Goal: Task Accomplishment & Management: Complete application form

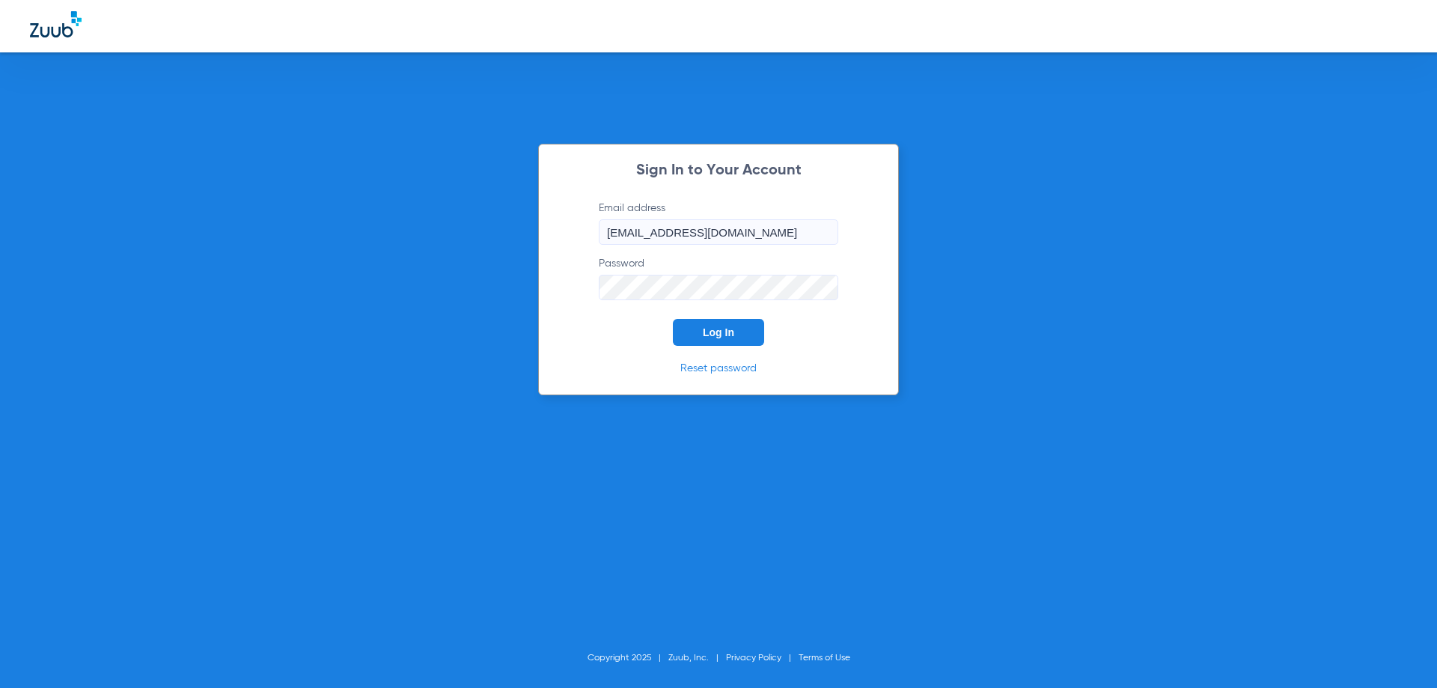
click at [736, 326] on button "Log In" at bounding box center [718, 332] width 91 height 27
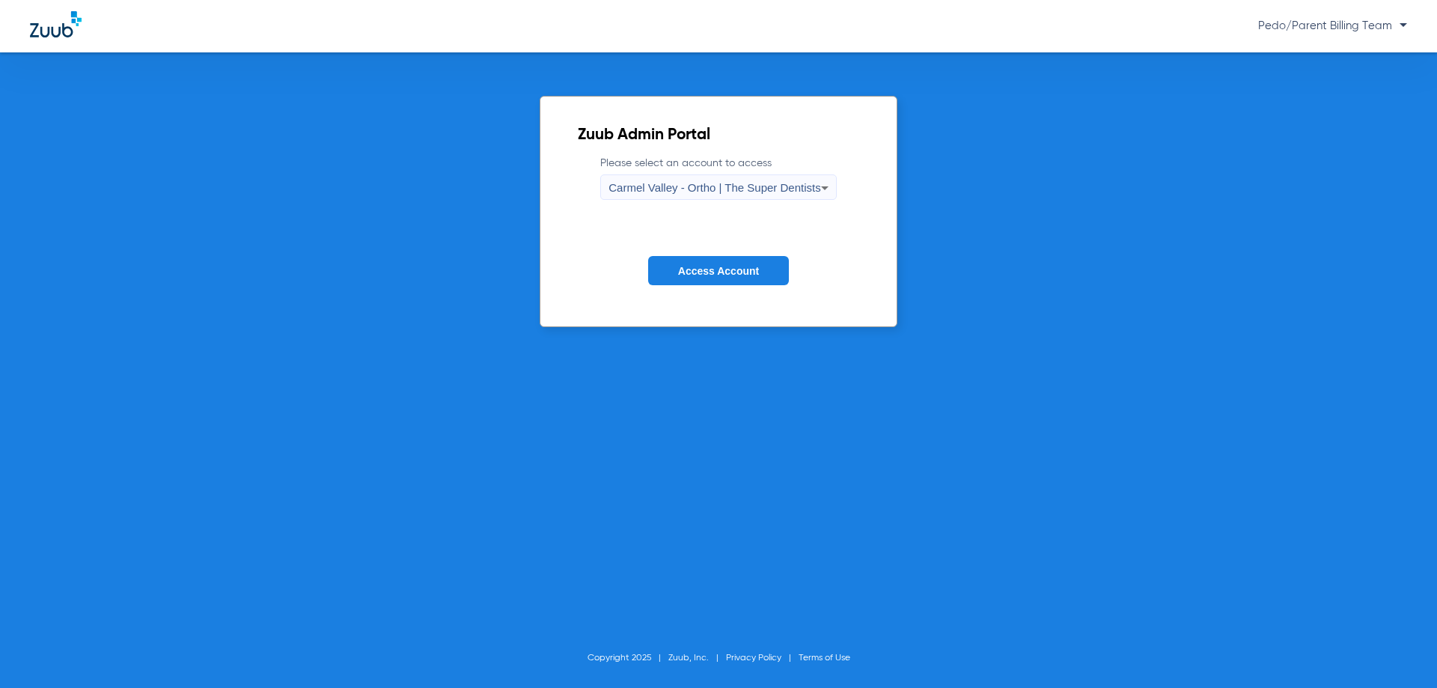
click at [715, 193] on span "Carmel Valley - Ortho | The Super Dentists" at bounding box center [714, 187] width 212 height 13
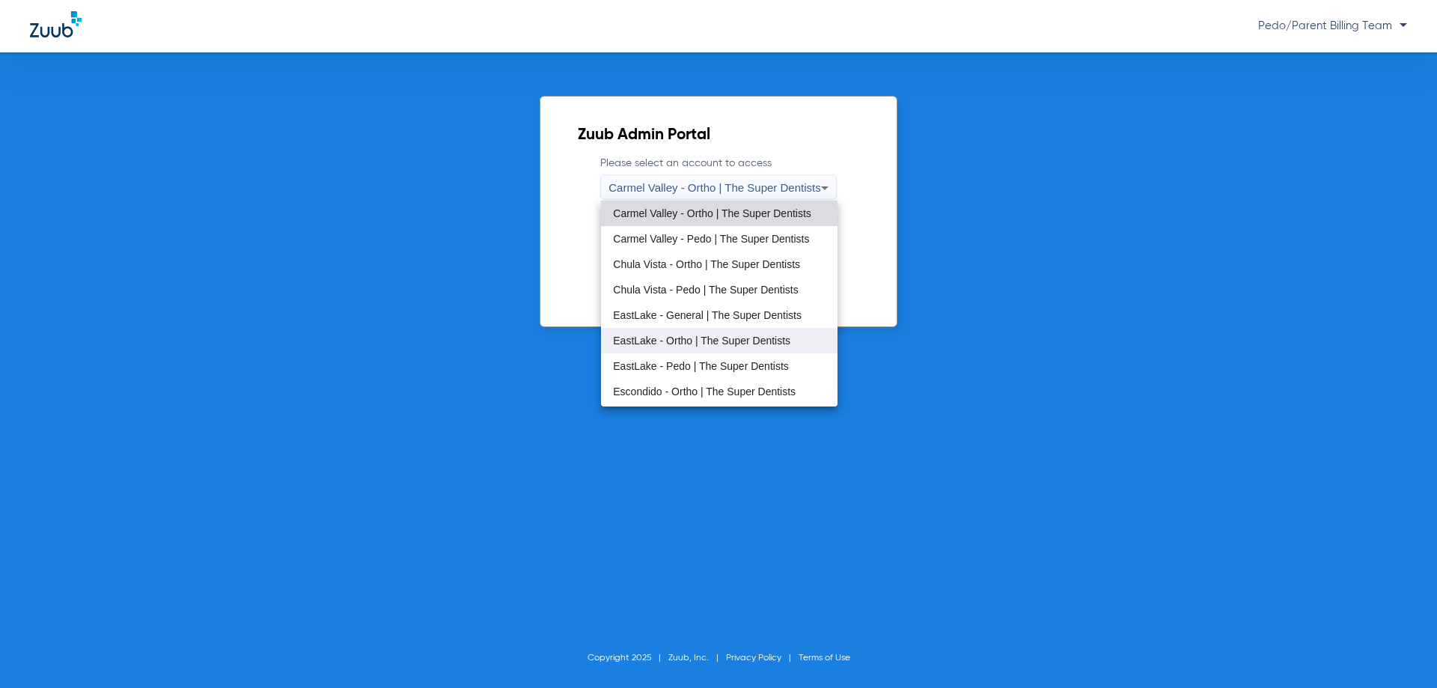
scroll to position [75, 0]
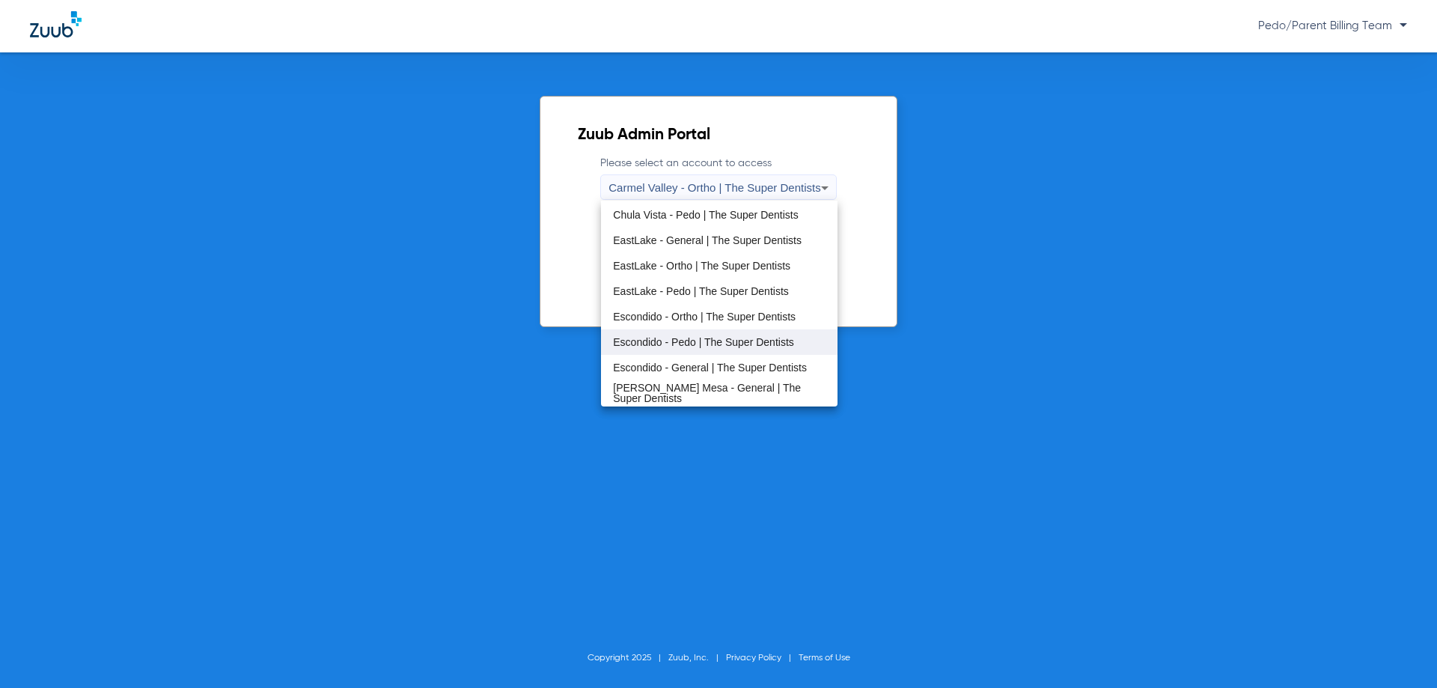
click at [685, 341] on span "Escondido - Pedo | The Super Dentists" at bounding box center [703, 342] width 181 height 10
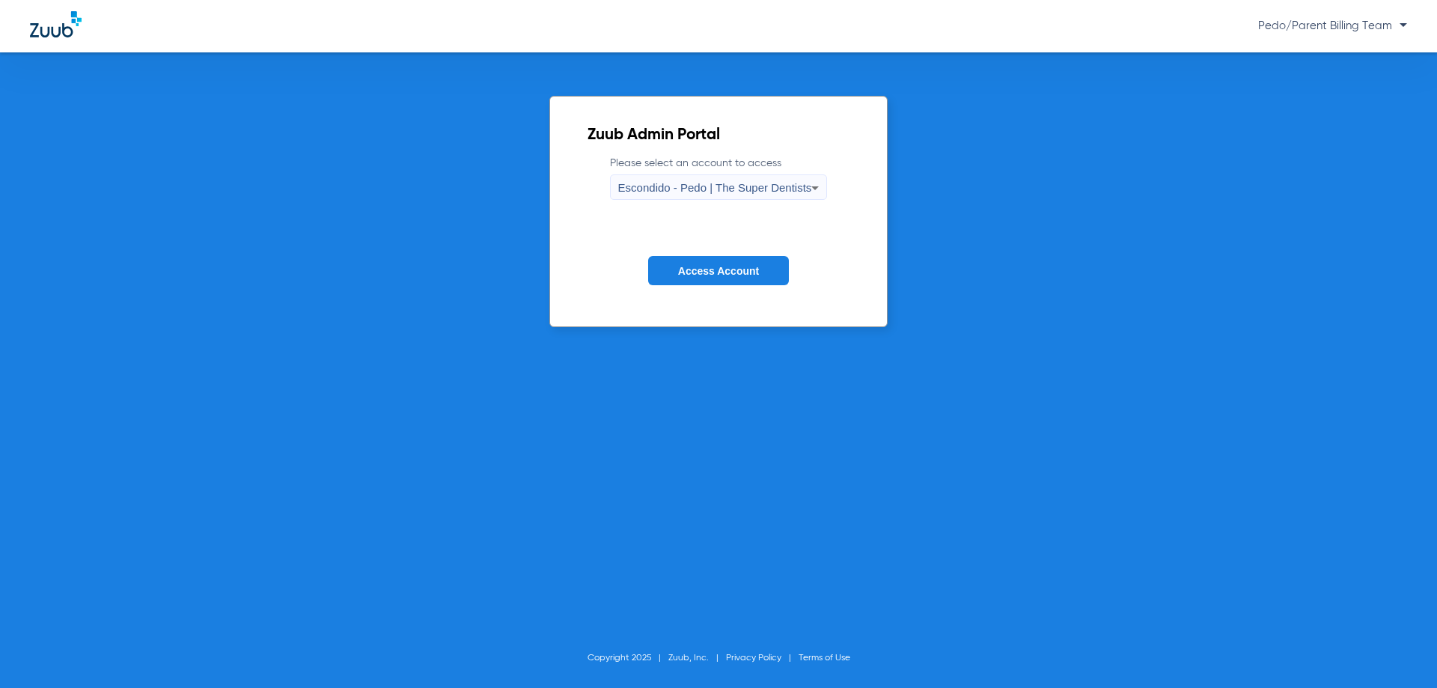
click at [709, 256] on button "Access Account" at bounding box center [718, 270] width 141 height 29
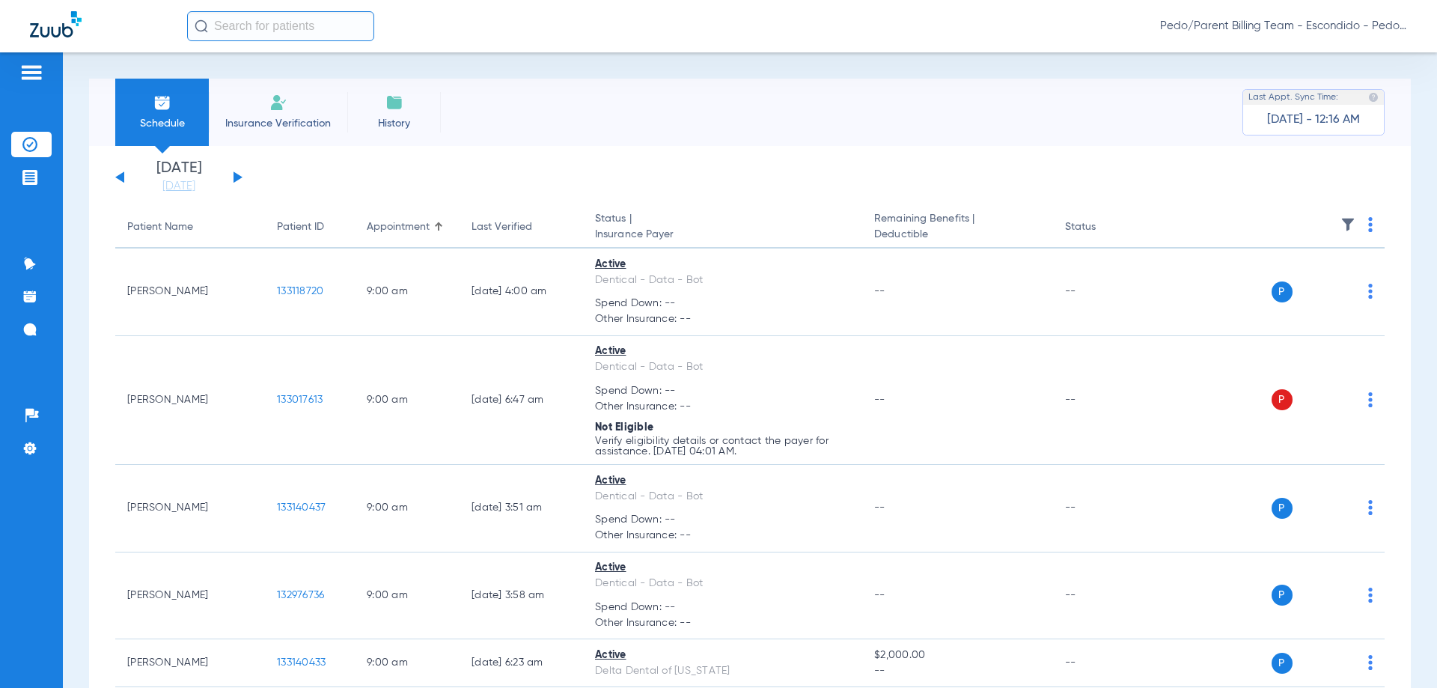
click at [269, 110] on img at bounding box center [278, 103] width 18 height 18
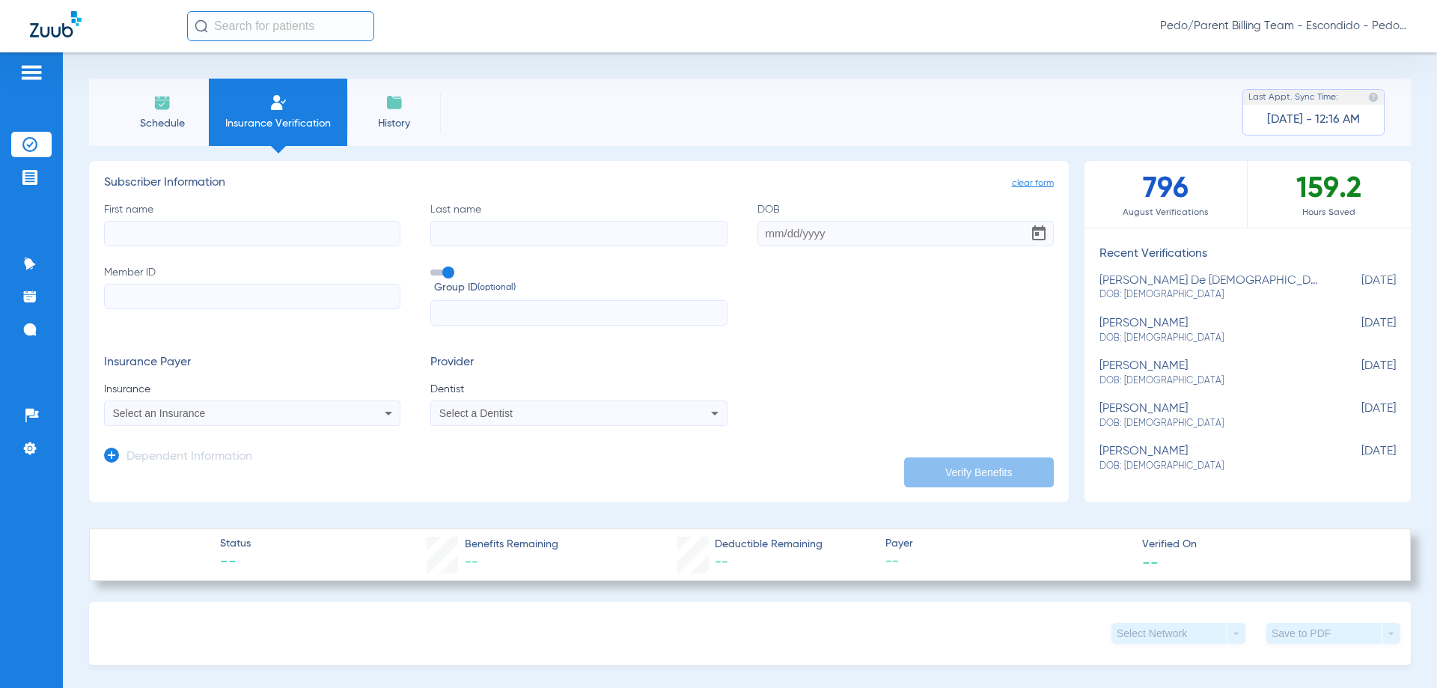
scroll to position [448, 0]
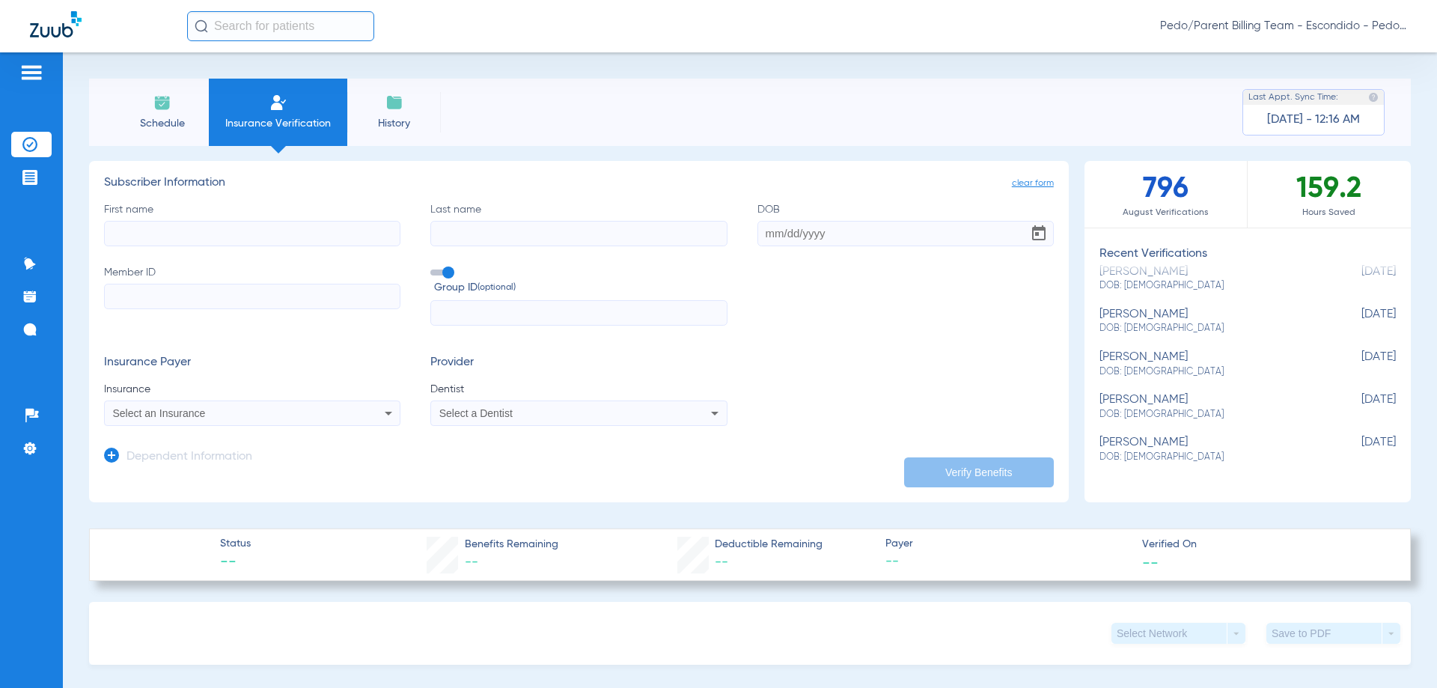
click at [147, 230] on input "First name" at bounding box center [252, 233] width 296 height 25
type input "[PERSON_NAME]"
type input "Masters"
type input "[DATE]"
click at [133, 303] on input "Member ID" at bounding box center [252, 296] width 296 height 25
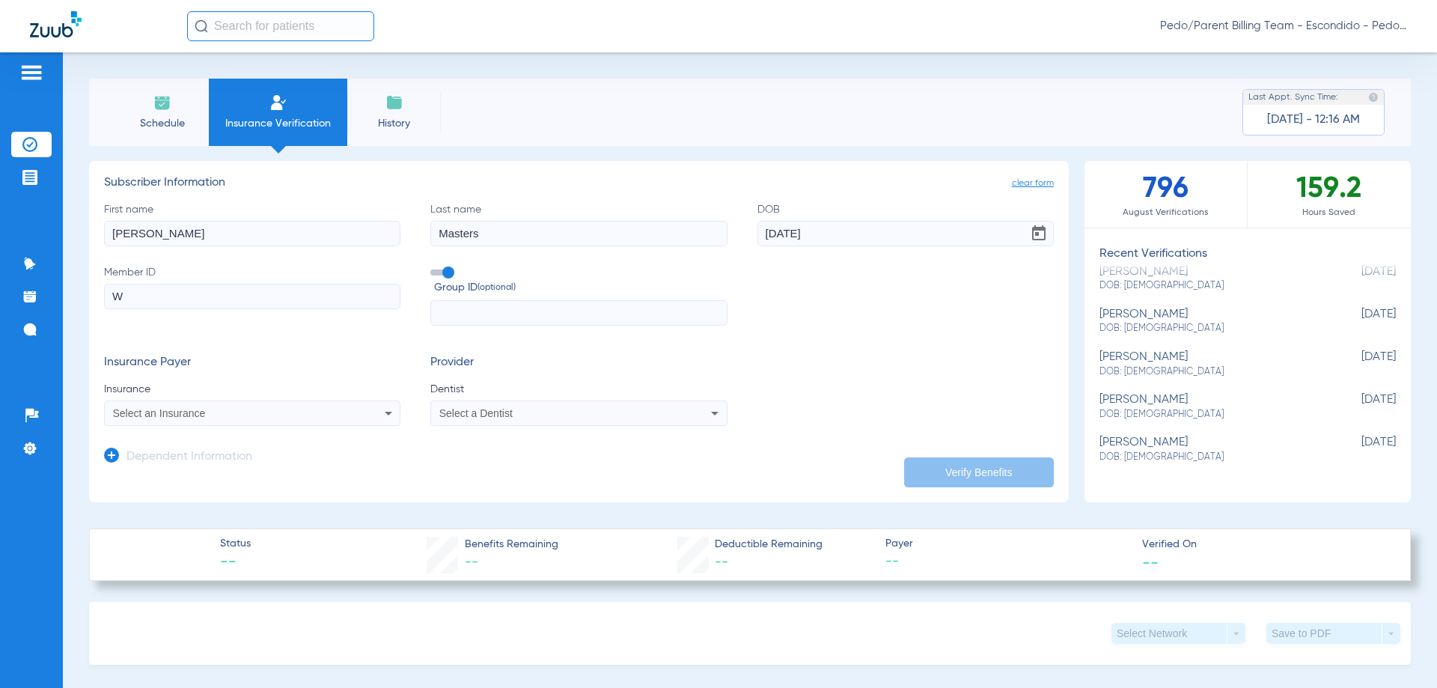
scroll to position [443, 0]
type input "W274266467"
click at [158, 415] on span "Select an Insurance" at bounding box center [159, 413] width 93 height 12
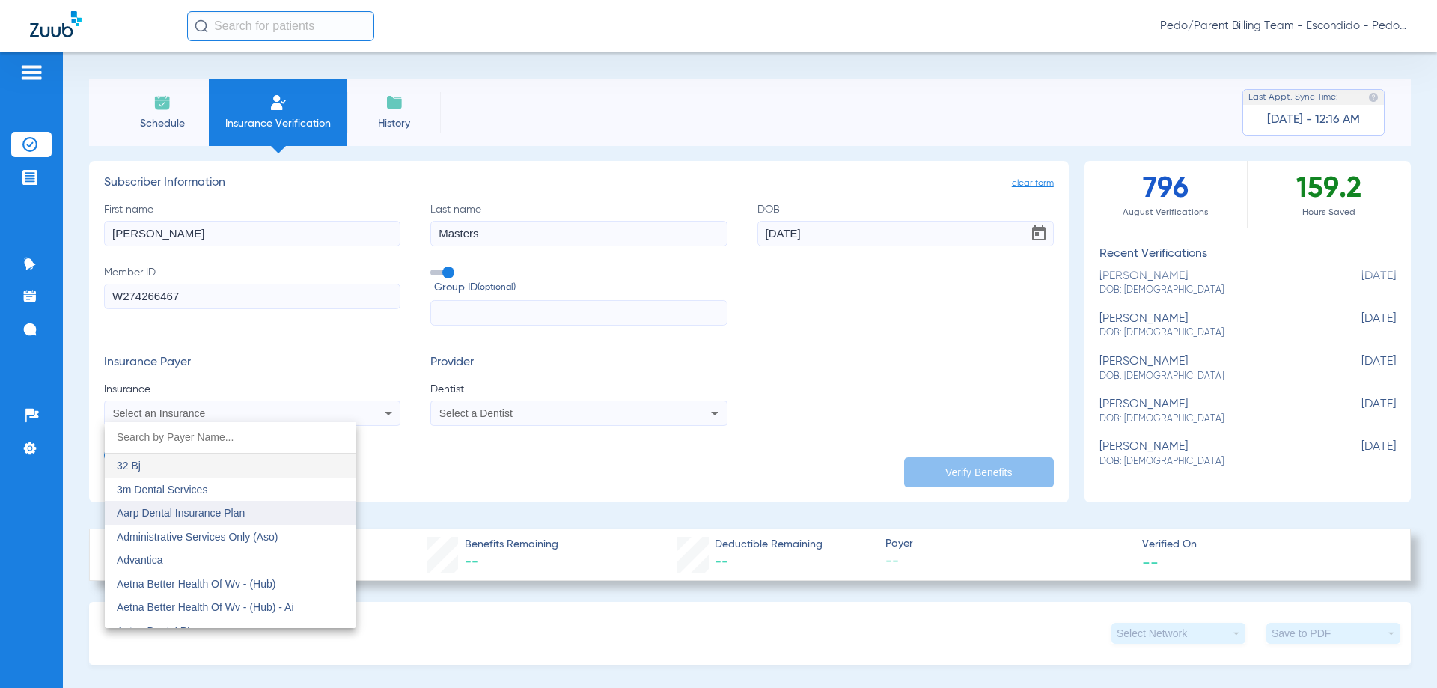
scroll to position [75, 0]
click at [506, 473] on div at bounding box center [718, 344] width 1437 height 688
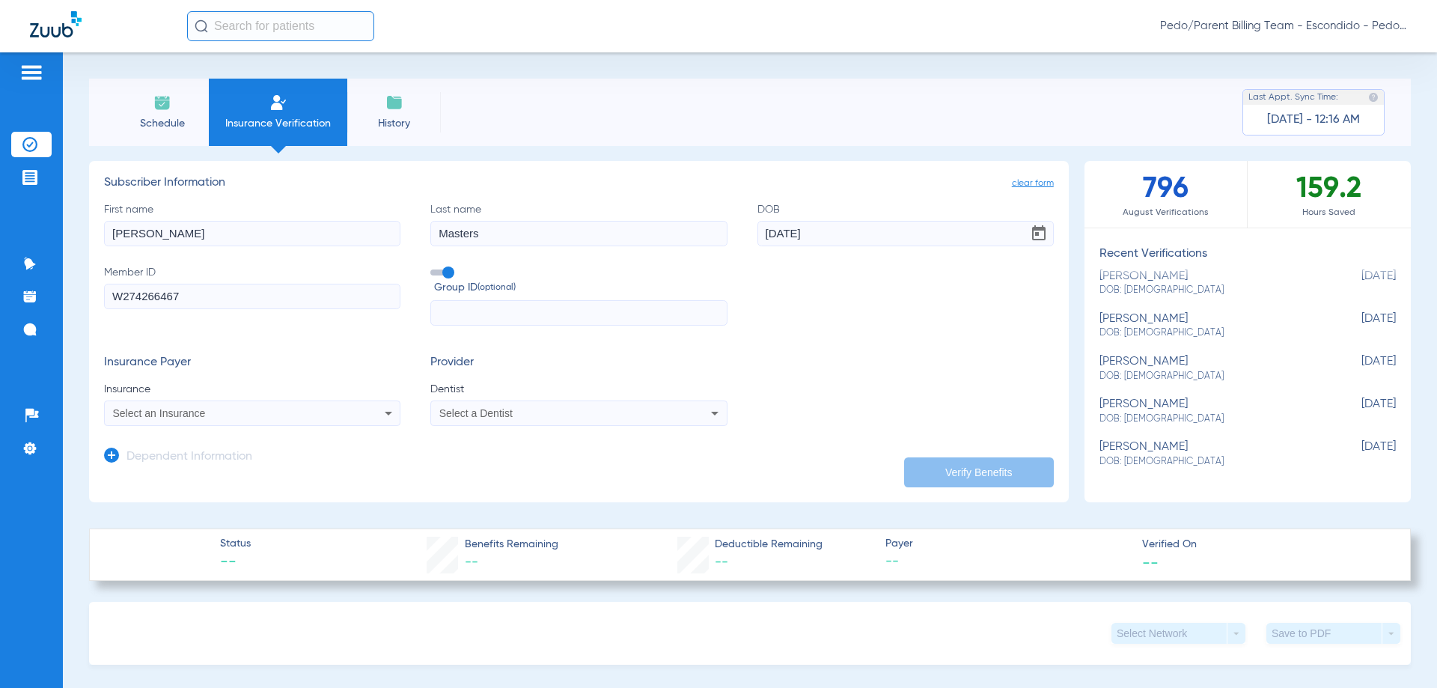
click at [1368, 33] on span "Pedo/Parent Billing Team - Escondido - Pedo | The Super Dentists" at bounding box center [1283, 26] width 247 height 15
click at [1331, 76] on button "Log out" at bounding box center [1351, 83] width 108 height 30
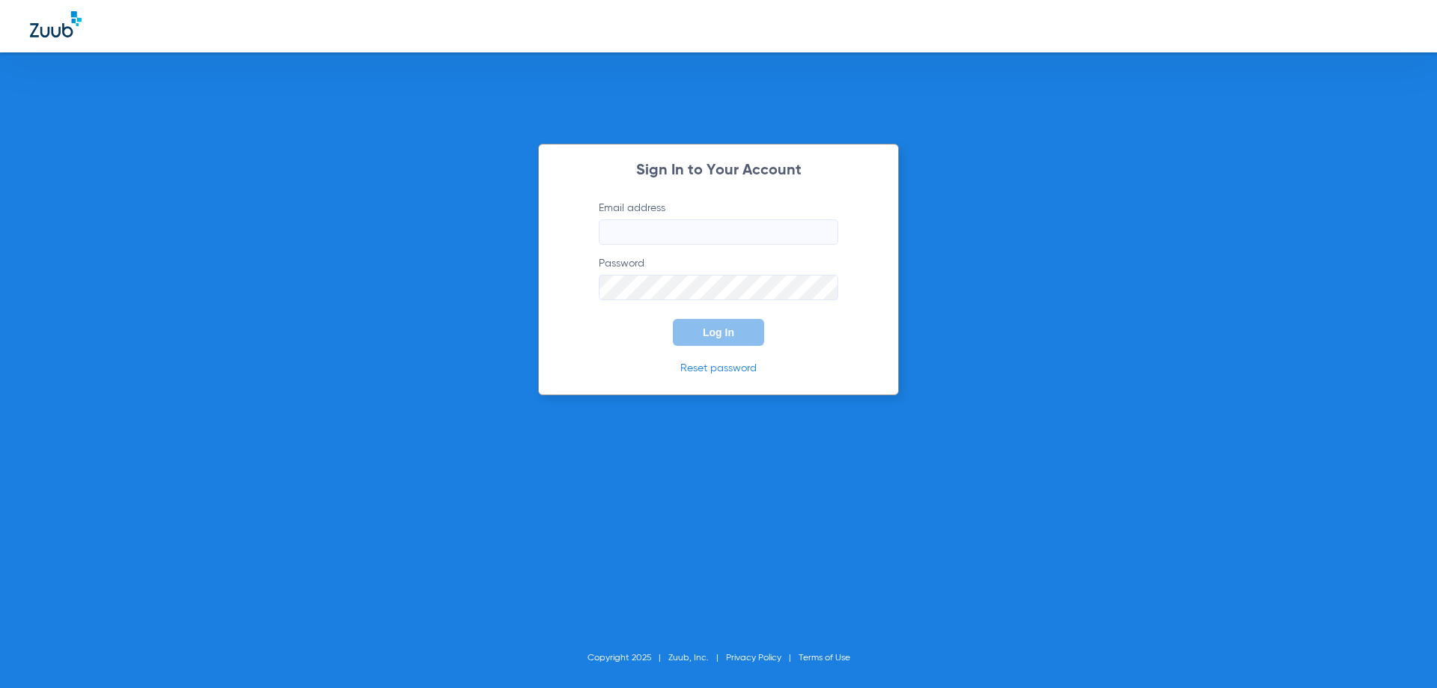
type input "[EMAIL_ADDRESS][DOMAIN_NAME]"
click at [708, 342] on button "Log In" at bounding box center [718, 332] width 91 height 27
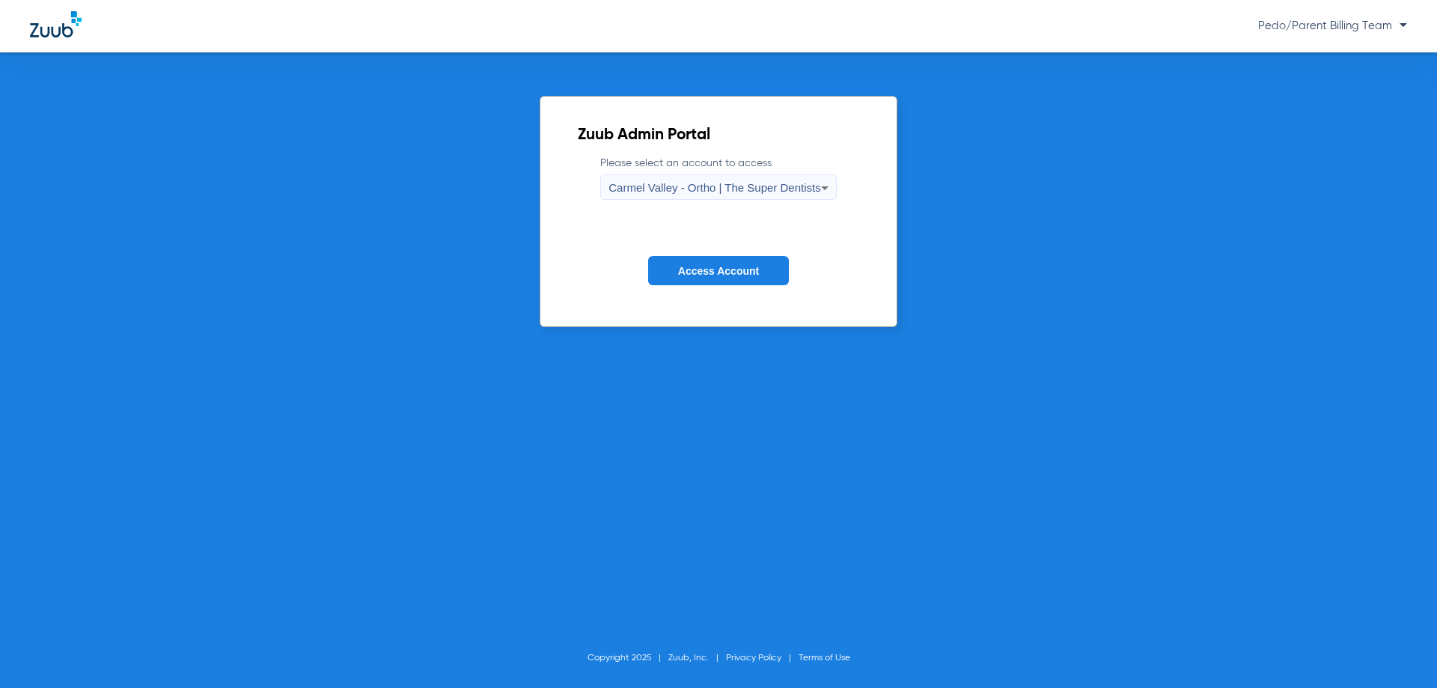
click at [711, 187] on span "Carmel Valley - Ortho | The Super Dentists" at bounding box center [714, 187] width 212 height 13
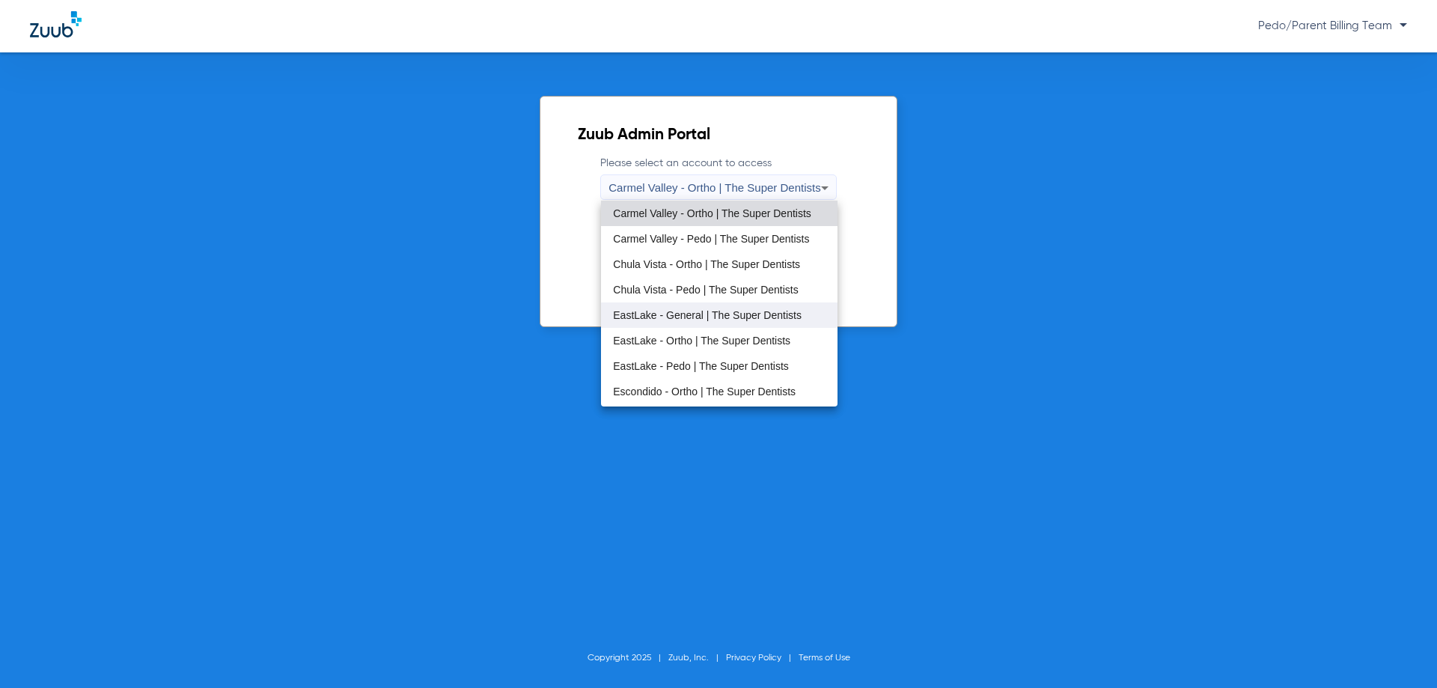
click at [732, 320] on span "EastLake - General | The Super Dentists" at bounding box center [707, 315] width 189 height 10
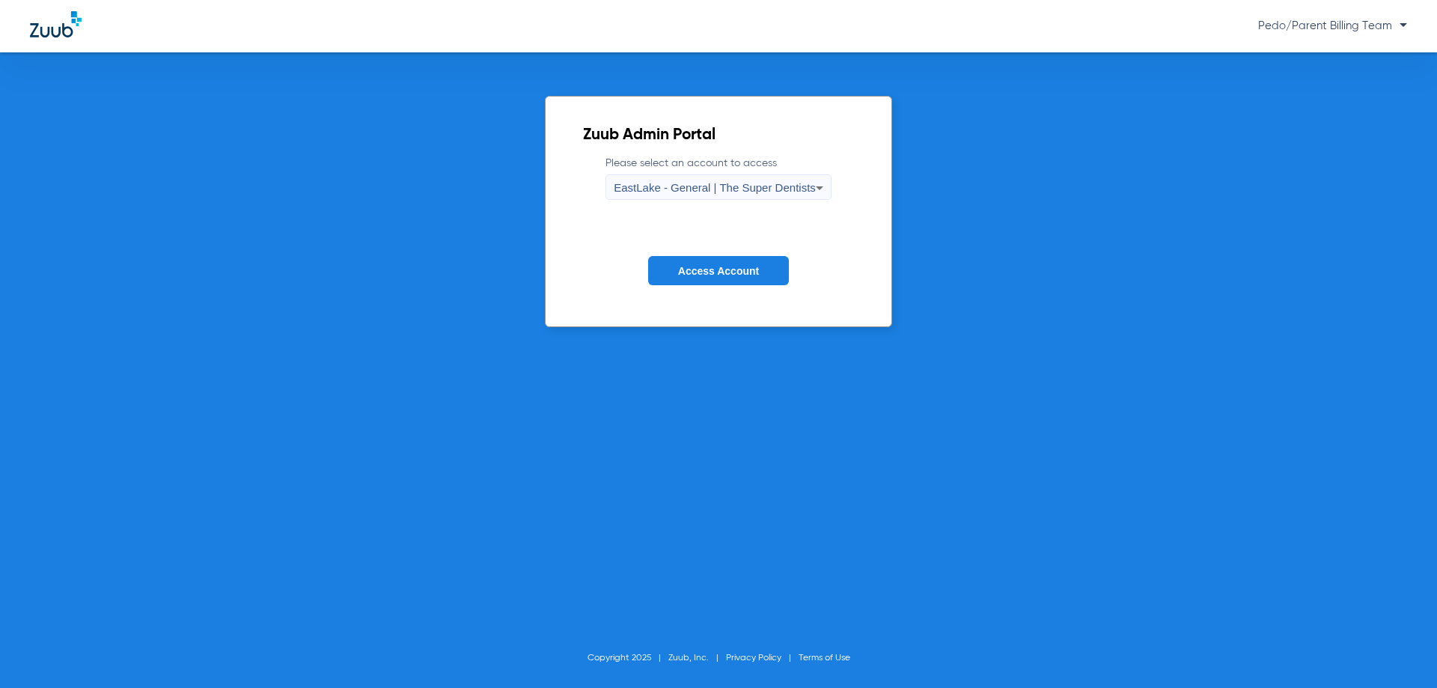
click at [721, 278] on button "Access Account" at bounding box center [718, 270] width 141 height 29
